Goal: Use online tool/utility

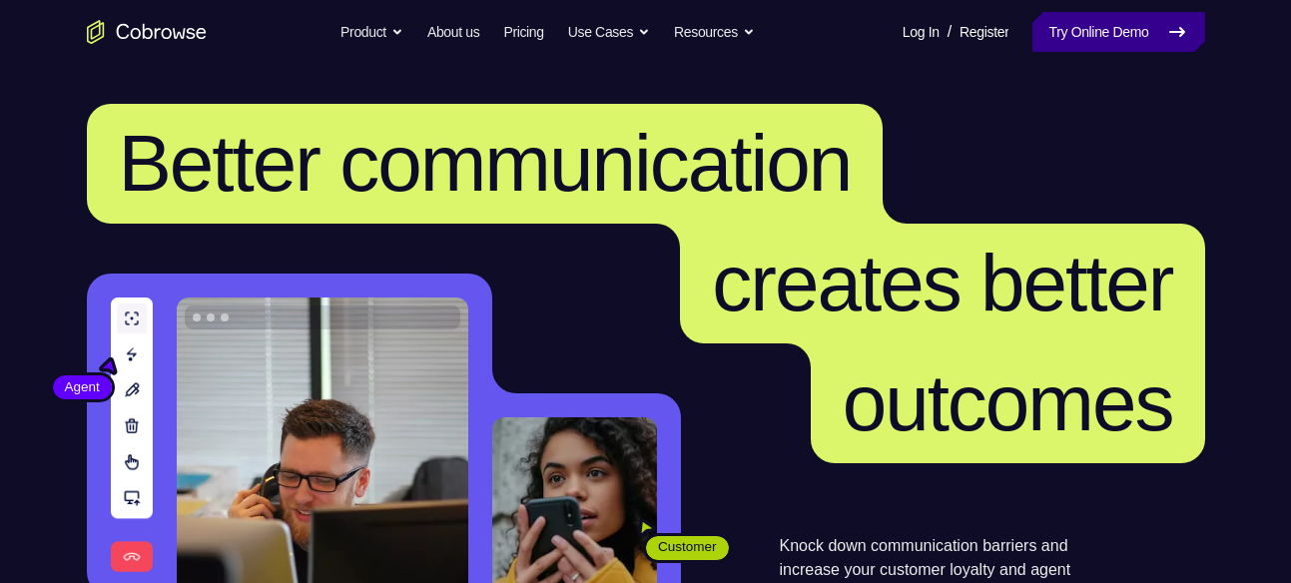
click at [1154, 29] on link "Try Online Demo" at bounding box center [1118, 32] width 172 height 40
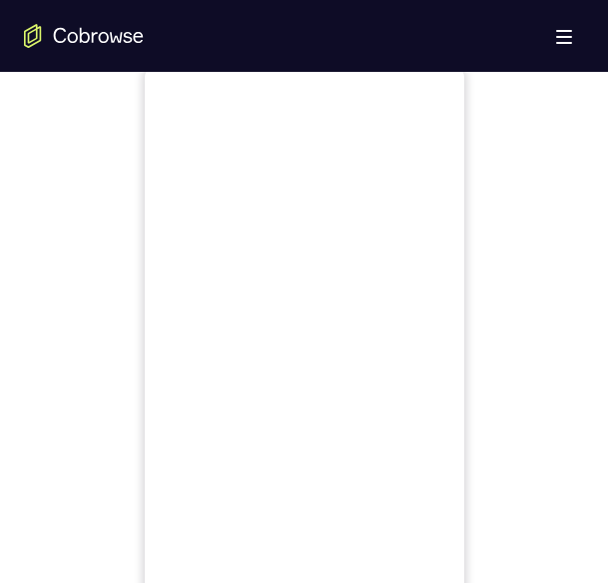
scroll to position [948, 0]
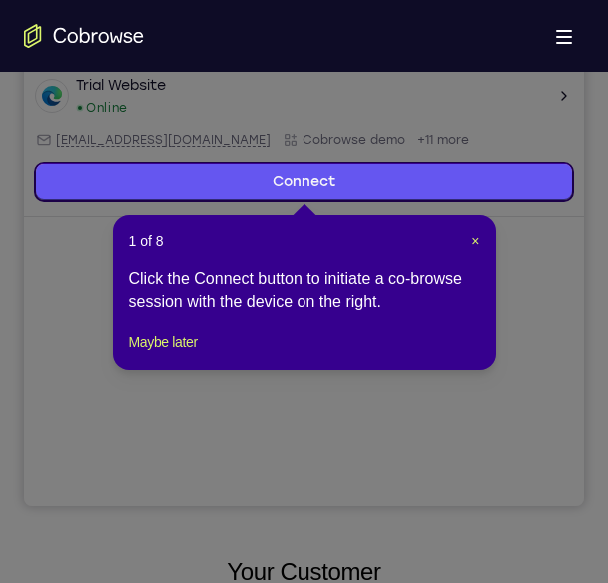
scroll to position [399, 0]
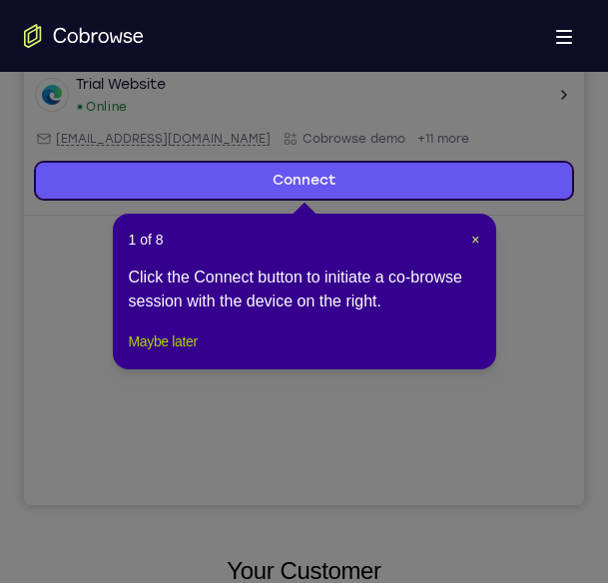
click at [173, 353] on button "Maybe later" at bounding box center [163, 342] width 69 height 24
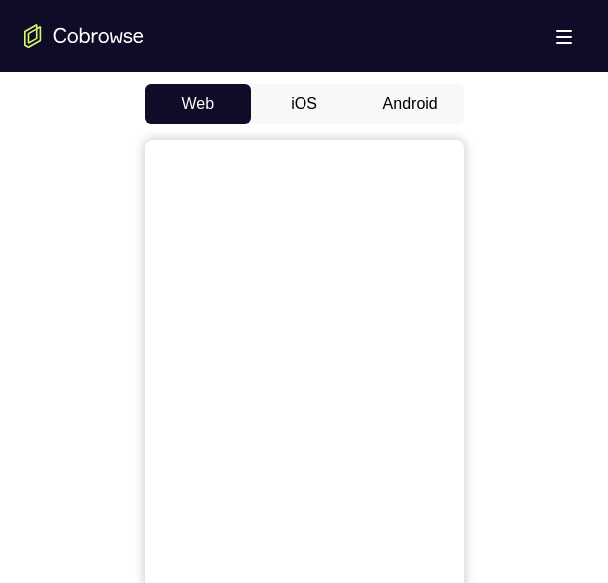
scroll to position [935, 0]
click at [396, 108] on button "Android" at bounding box center [410, 106] width 107 height 40
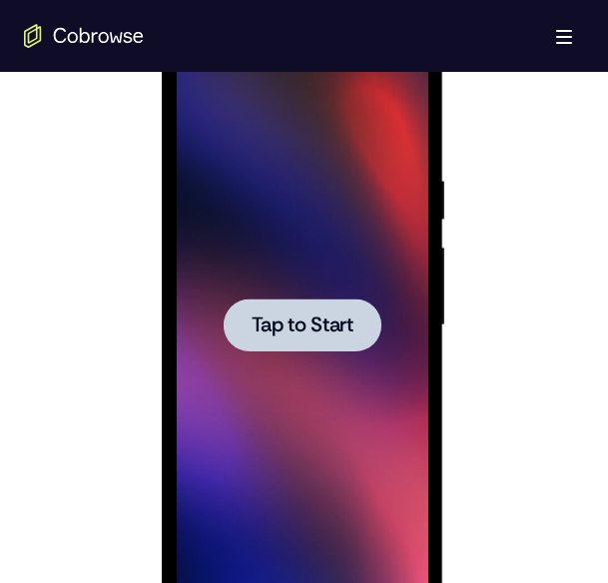
scroll to position [1071, 0]
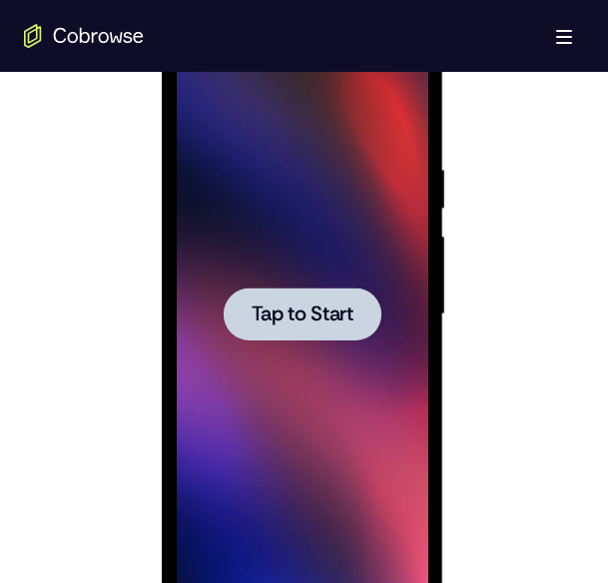
click at [328, 293] on div at bounding box center [303, 314] width 158 height 53
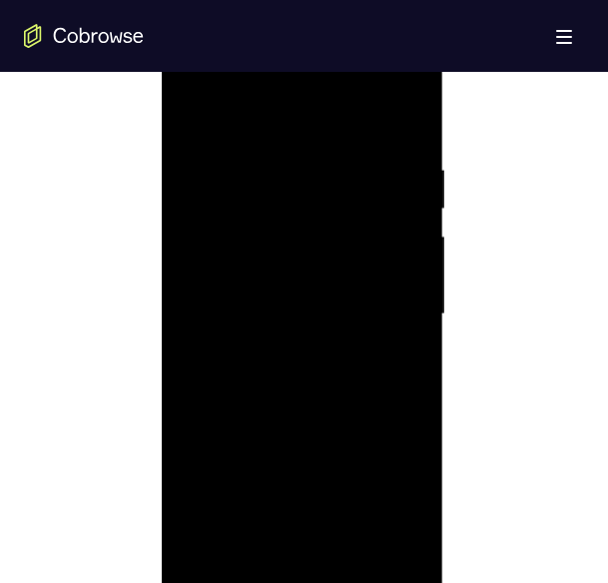
click at [302, 570] on div at bounding box center [303, 314] width 252 height 559
click at [302, 574] on div at bounding box center [303, 314] width 252 height 559
click at [395, 501] on div at bounding box center [303, 314] width 252 height 559
click at [237, 162] on div at bounding box center [303, 354] width 252 height 559
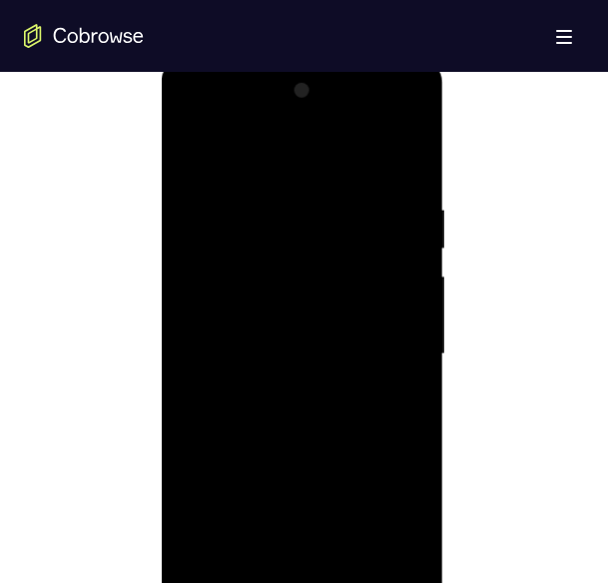
click at [377, 343] on div at bounding box center [303, 354] width 252 height 559
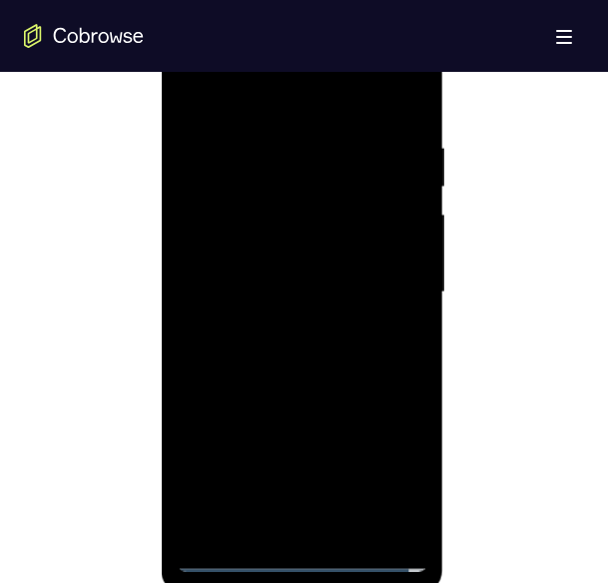
scroll to position [1094, 0]
click at [278, 323] on div at bounding box center [303, 291] width 252 height 559
click at [238, 274] on div at bounding box center [303, 291] width 252 height 559
click at [307, 288] on div at bounding box center [303, 291] width 252 height 559
click at [324, 334] on div at bounding box center [303, 291] width 252 height 559
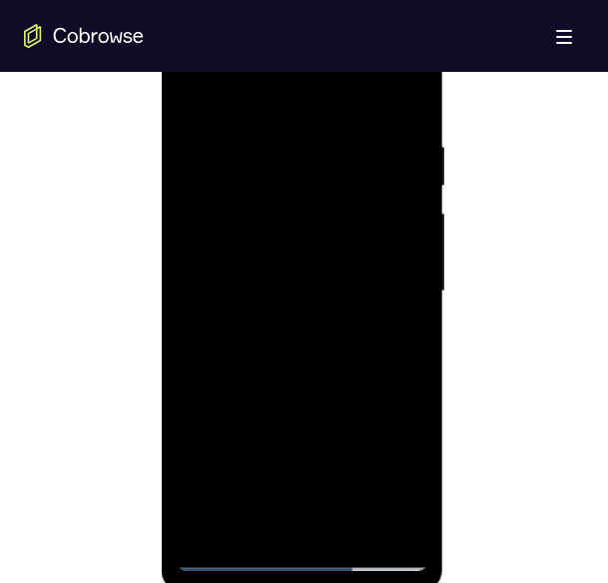
drag, startPoint x: 281, startPoint y: 421, endPoint x: 257, endPoint y: 198, distance: 225.0
click at [257, 198] on div at bounding box center [303, 291] width 252 height 559
drag, startPoint x: 332, startPoint y: 434, endPoint x: 295, endPoint y: 161, distance: 276.1
click at [295, 161] on div at bounding box center [303, 291] width 252 height 559
drag, startPoint x: 313, startPoint y: 406, endPoint x: 317, endPoint y: 130, distance: 276.6
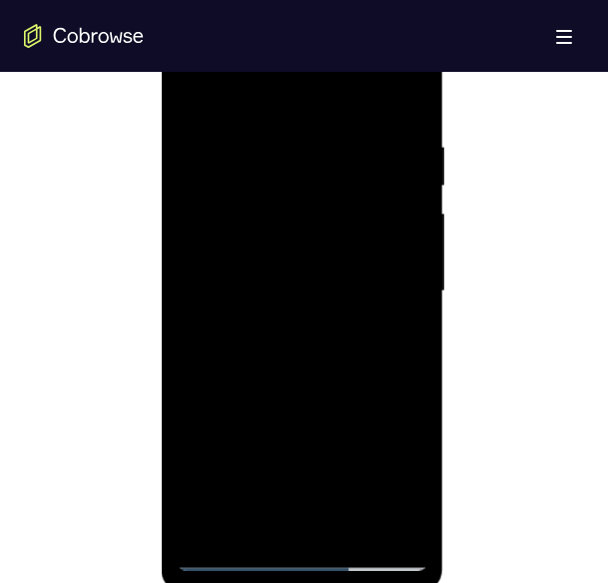
click at [317, 130] on div at bounding box center [303, 291] width 252 height 559
drag, startPoint x: 299, startPoint y: 423, endPoint x: 322, endPoint y: 139, distance: 285.5
click at [322, 139] on div at bounding box center [303, 291] width 252 height 559
drag, startPoint x: 292, startPoint y: 395, endPoint x: 292, endPoint y: 361, distance: 34.0
click at [292, 361] on div at bounding box center [303, 291] width 252 height 559
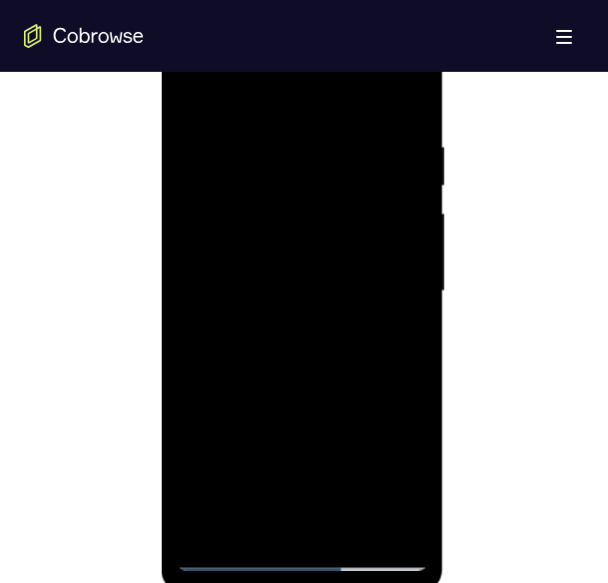
click at [412, 251] on div at bounding box center [303, 291] width 252 height 559
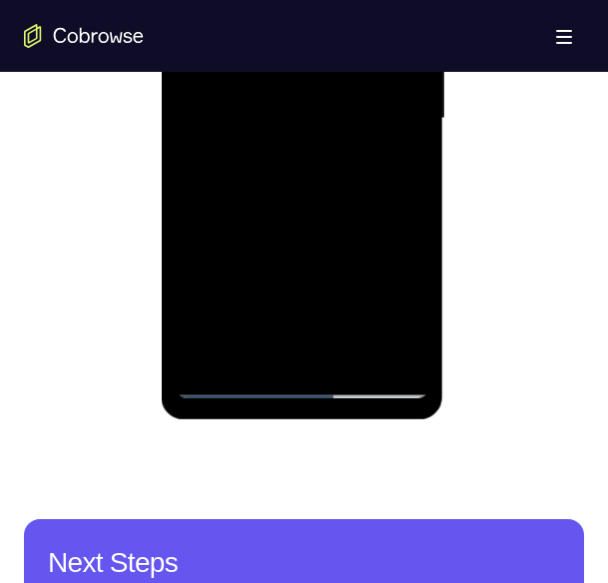
scroll to position [1268, 0]
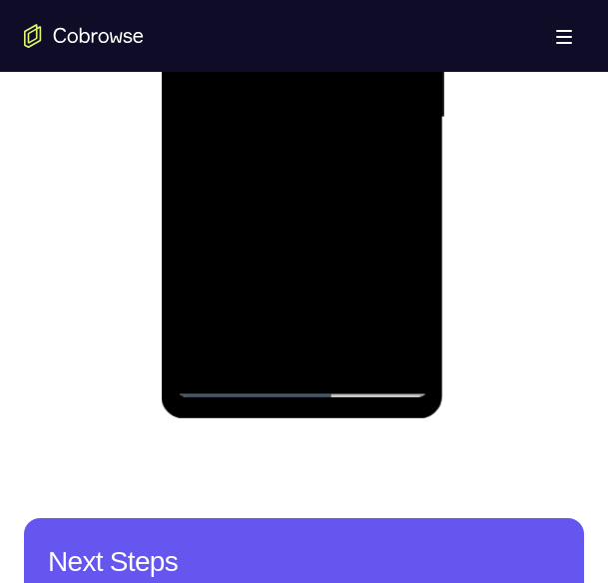
click at [399, 353] on div at bounding box center [303, 117] width 252 height 559
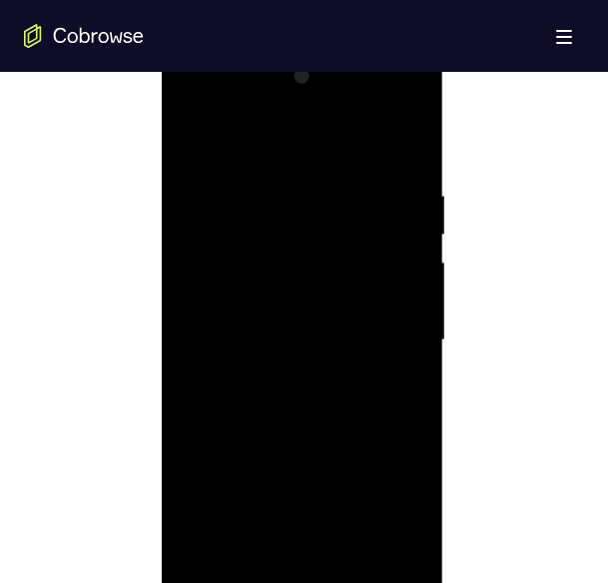
scroll to position [1047, 0]
click at [410, 136] on div at bounding box center [303, 338] width 252 height 559
click at [301, 418] on div at bounding box center [303, 338] width 252 height 559
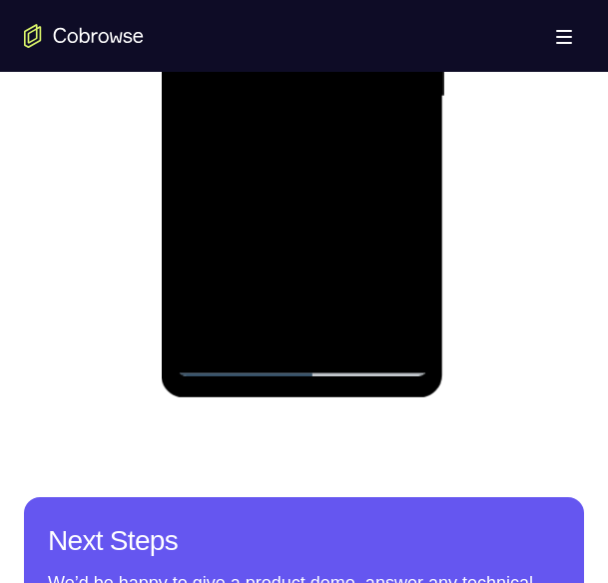
scroll to position [1290, 0]
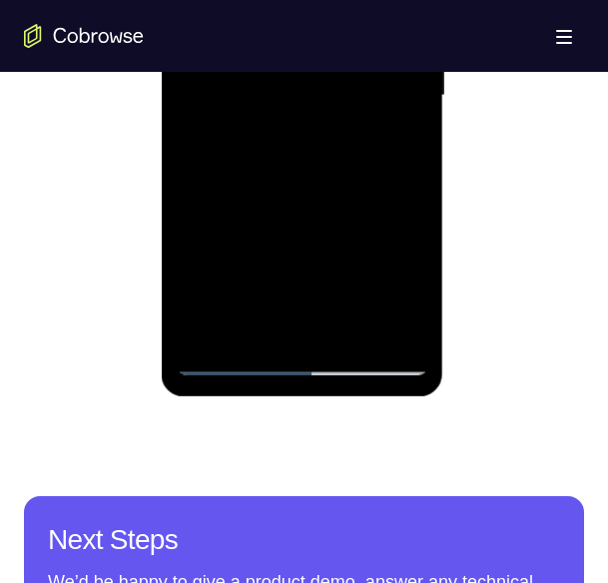
click at [229, 363] on div at bounding box center [303, 95] width 252 height 559
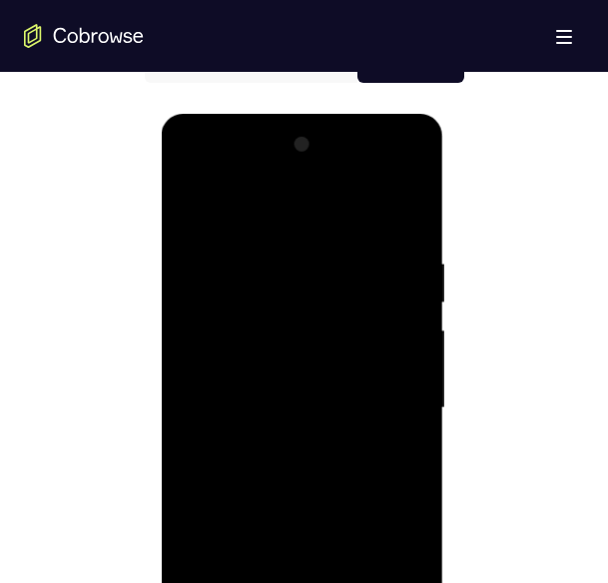
scroll to position [975, 0]
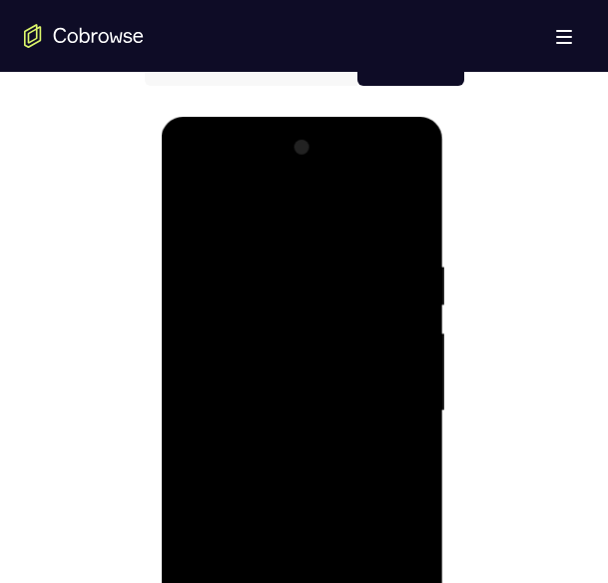
click at [302, 511] on div at bounding box center [303, 411] width 252 height 559
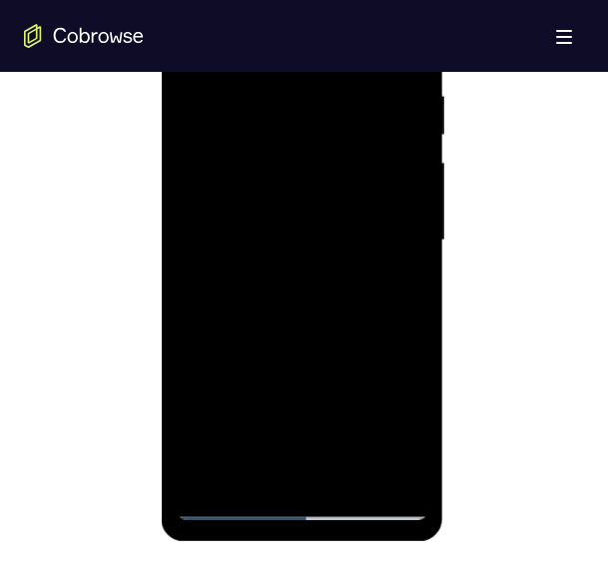
scroll to position [1155, 0]
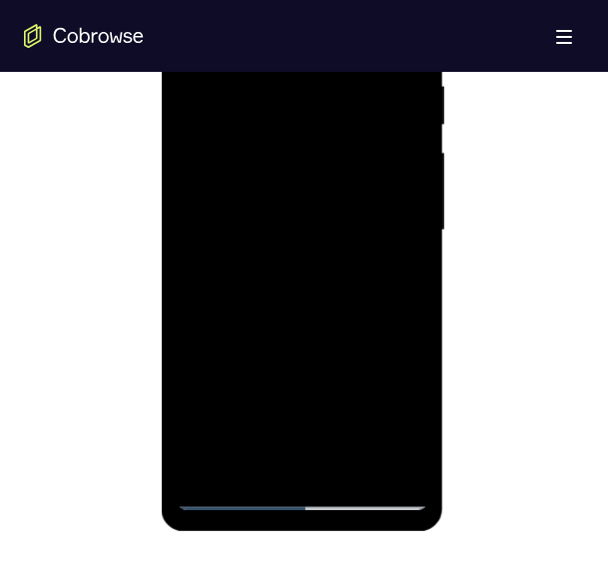
click at [414, 467] on div at bounding box center [303, 230] width 252 height 559
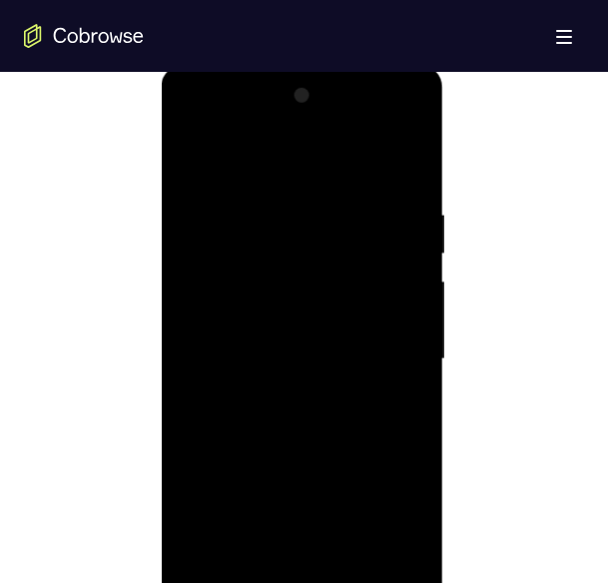
scroll to position [1082, 0]
click at [286, 467] on div at bounding box center [303, 303] width 252 height 559
click at [213, 464] on div at bounding box center [303, 303] width 252 height 559
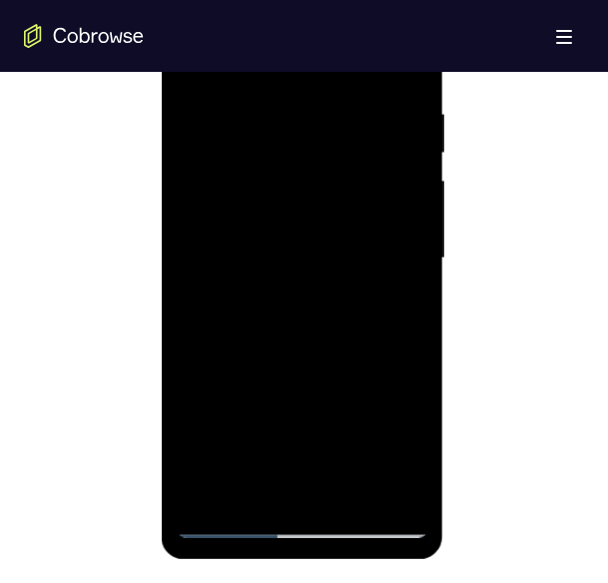
scroll to position [1135, 0]
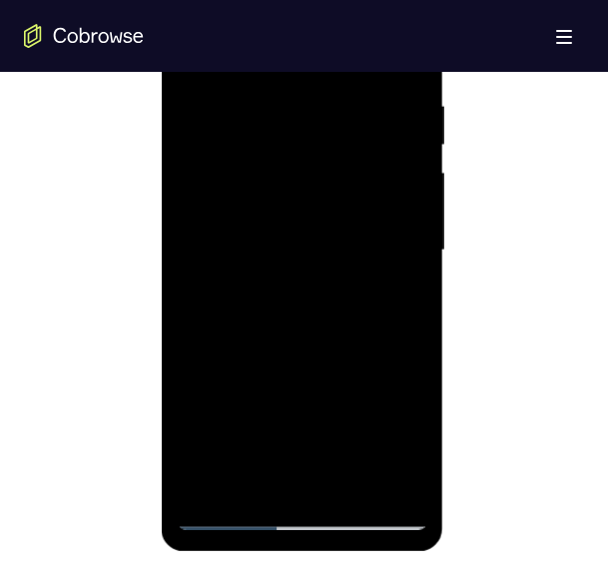
click at [344, 480] on div at bounding box center [303, 250] width 252 height 559
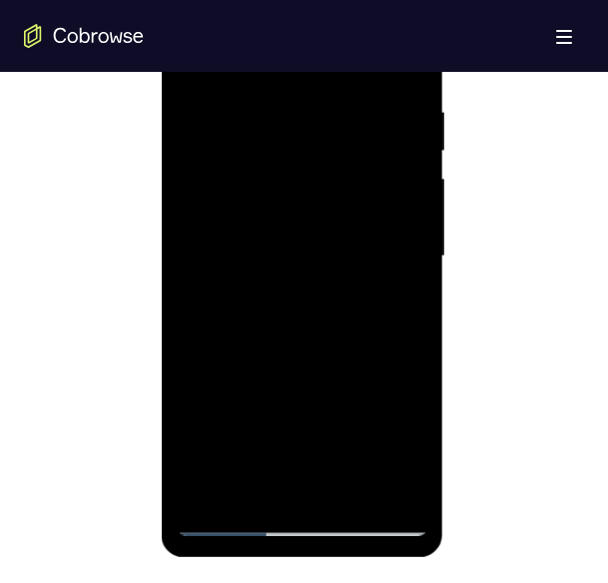
scroll to position [1132, 0]
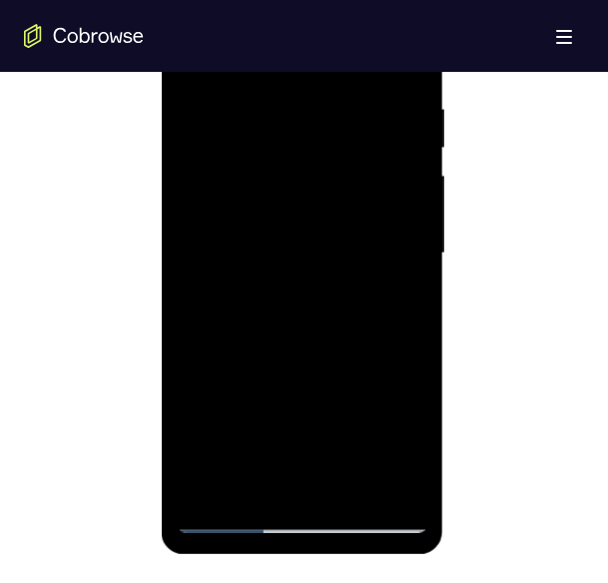
drag, startPoint x: 254, startPoint y: 406, endPoint x: 286, endPoint y: 213, distance: 196.3
click at [286, 213] on div at bounding box center [303, 253] width 252 height 559
drag, startPoint x: 273, startPoint y: 408, endPoint x: 293, endPoint y: 229, distance: 180.8
click at [293, 229] on div at bounding box center [303, 253] width 252 height 559
drag, startPoint x: 294, startPoint y: 443, endPoint x: 310, endPoint y: 216, distance: 228.2
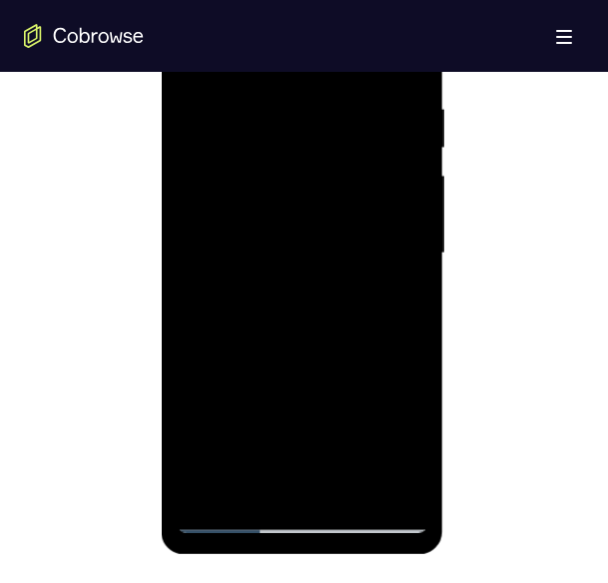
click at [310, 216] on div at bounding box center [303, 253] width 252 height 559
drag, startPoint x: 288, startPoint y: 443, endPoint x: 321, endPoint y: 151, distance: 294.4
click at [321, 151] on div at bounding box center [303, 253] width 252 height 559
click at [265, 483] on div at bounding box center [303, 253] width 252 height 559
click at [219, 513] on div at bounding box center [303, 253] width 252 height 559
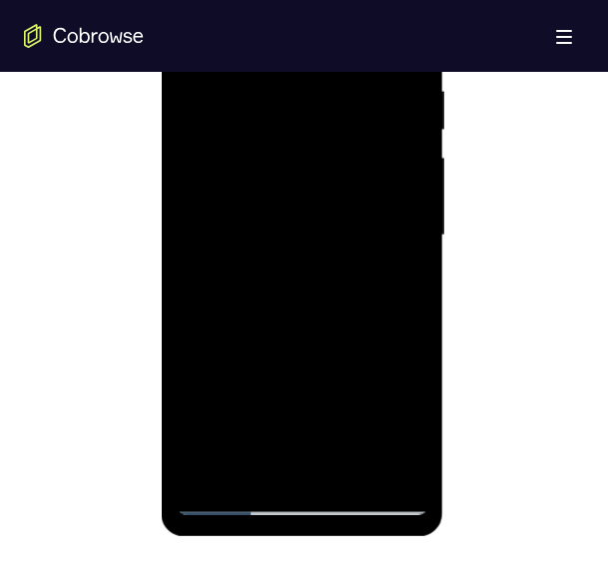
scroll to position [1156, 0]
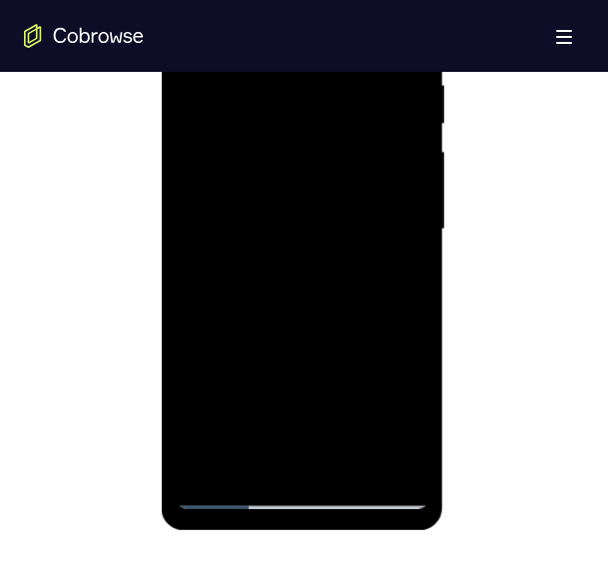
click at [401, 463] on div at bounding box center [303, 229] width 252 height 559
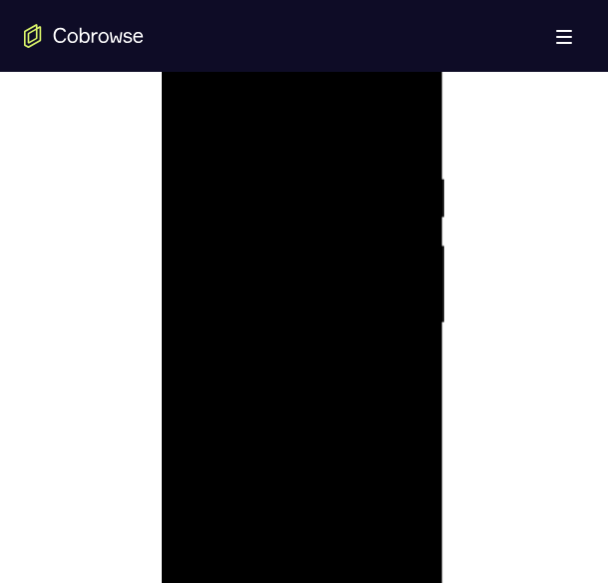
scroll to position [1050, 0]
drag, startPoint x: 280, startPoint y: 451, endPoint x: 284, endPoint y: 227, distance: 224.7
click at [284, 227] on div at bounding box center [303, 335] width 252 height 559
click at [362, 422] on div at bounding box center [303, 335] width 252 height 559
click at [386, 387] on div at bounding box center [303, 335] width 252 height 559
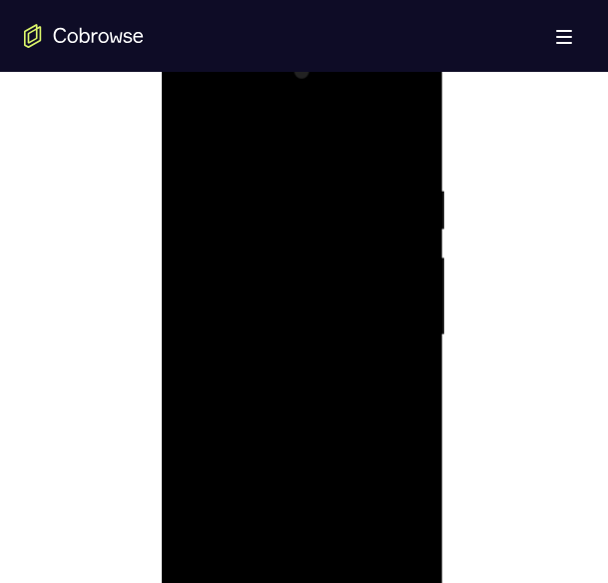
scroll to position [1156, 0]
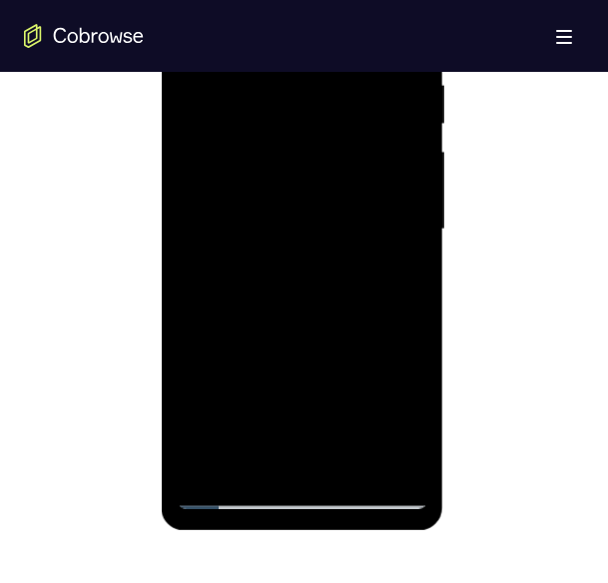
click at [411, 330] on div at bounding box center [303, 229] width 252 height 559
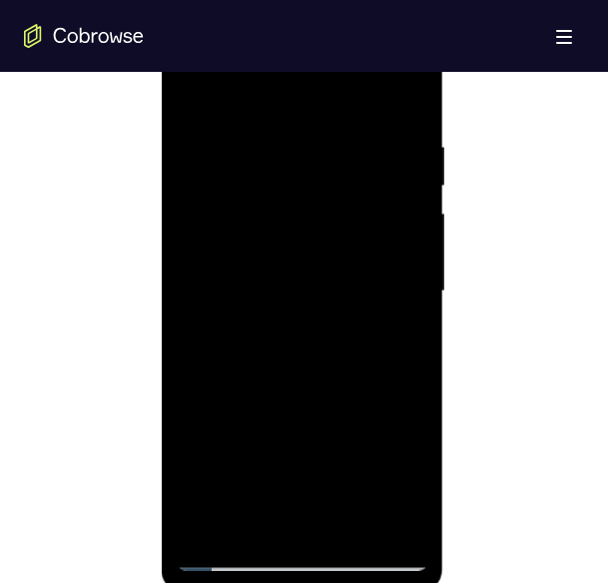
scroll to position [1085, 0]
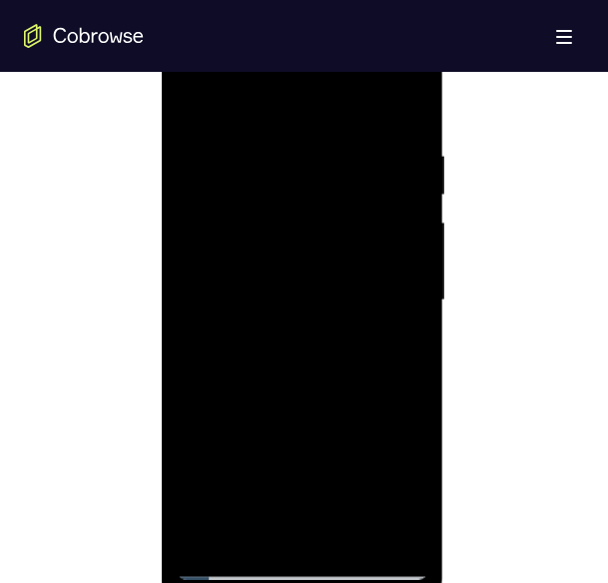
click at [189, 386] on div at bounding box center [303, 300] width 252 height 559
click at [206, 388] on div at bounding box center [303, 300] width 252 height 559
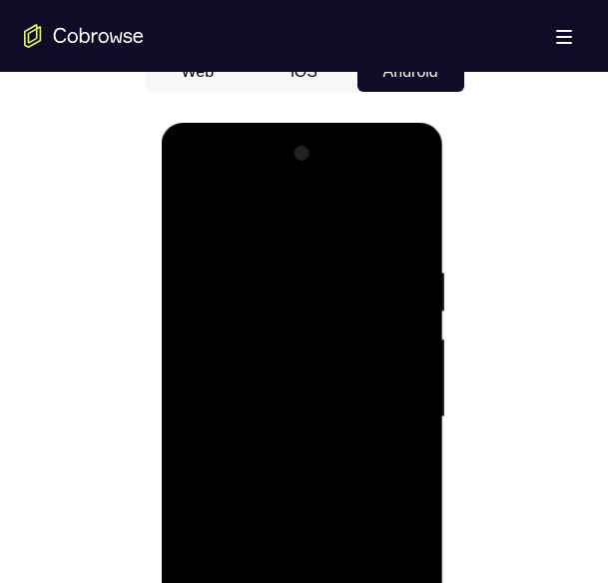
scroll to position [966, 0]
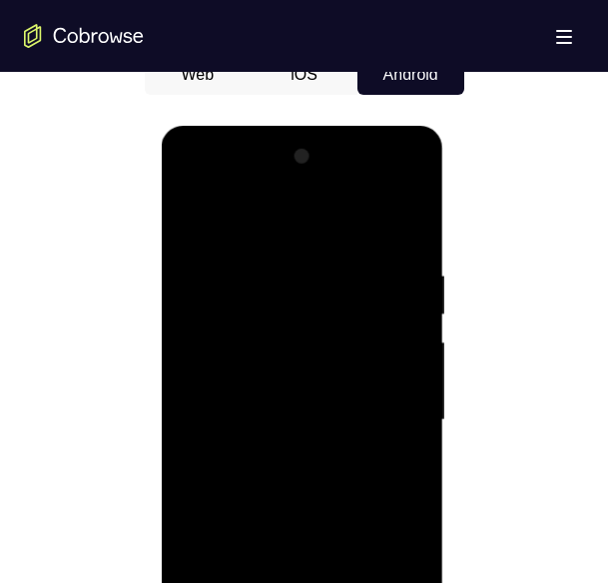
click at [198, 230] on div at bounding box center [303, 420] width 252 height 559
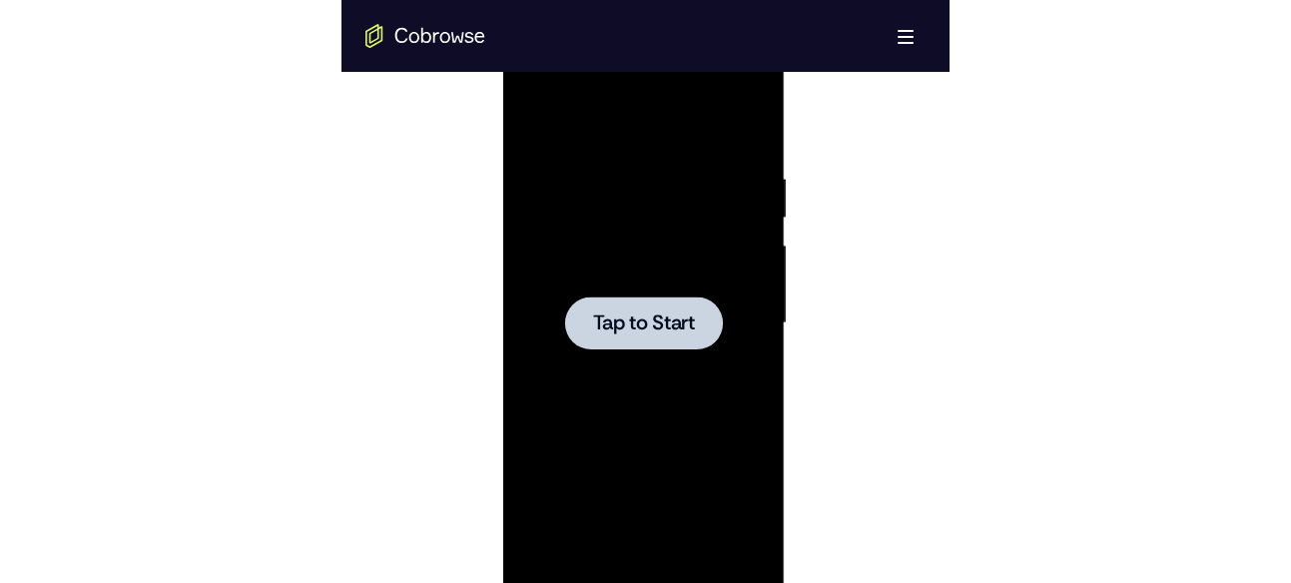
scroll to position [1061, 0]
